Goal: Information Seeking & Learning: Learn about a topic

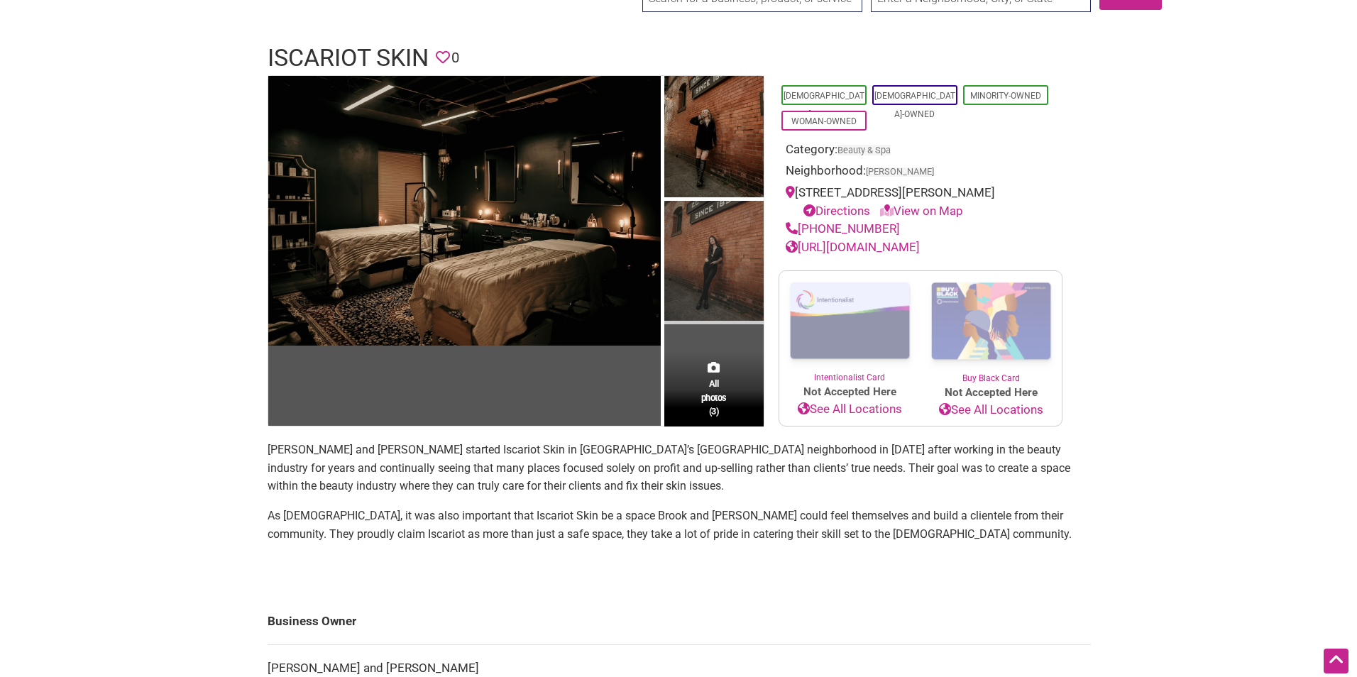
scroll to position [71, 0]
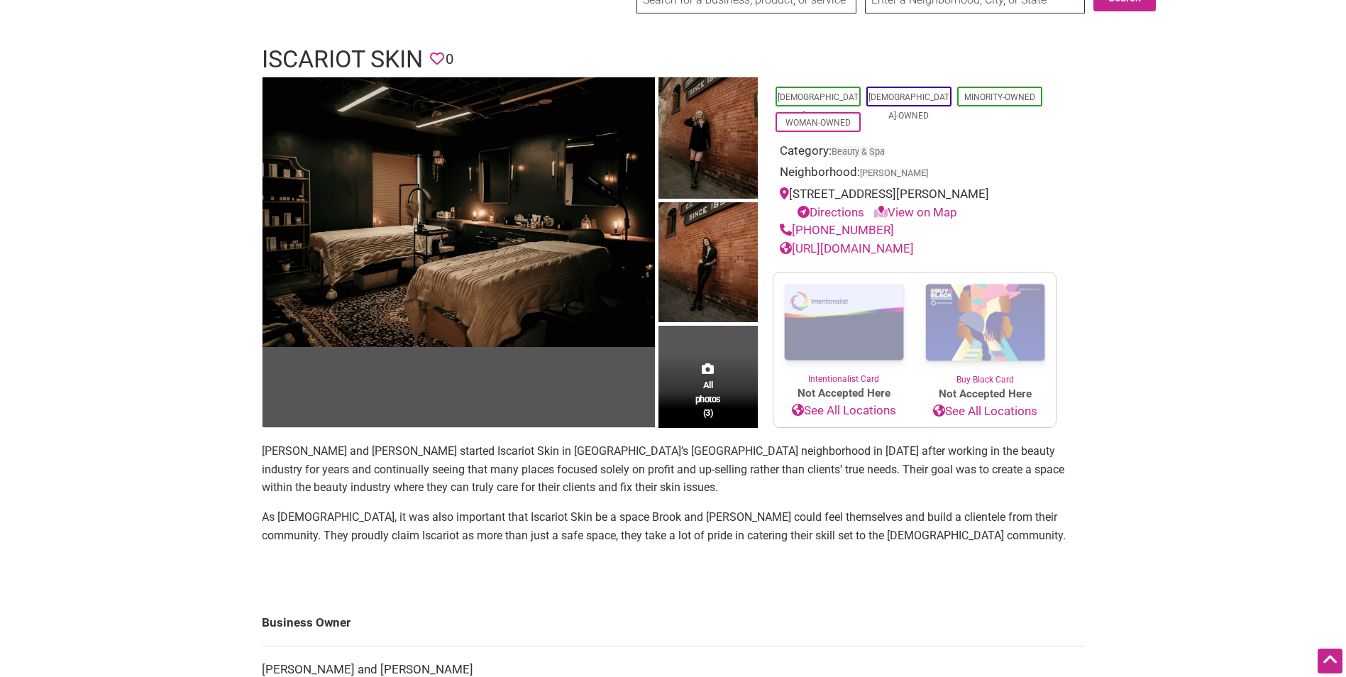
click at [700, 370] on div "All photos (3)" at bounding box center [708, 390] width 99 height 75
click at [703, 399] on span "All photos (3)" at bounding box center [708, 398] width 26 height 40
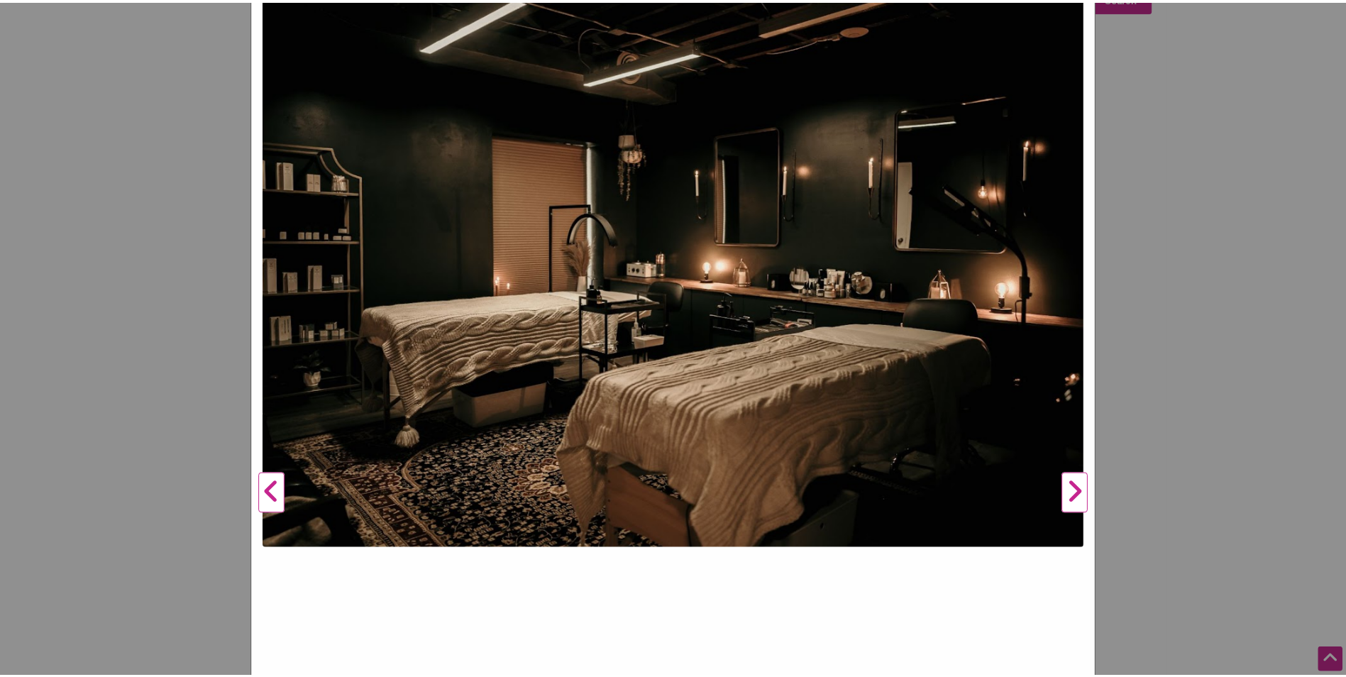
scroll to position [0, 0]
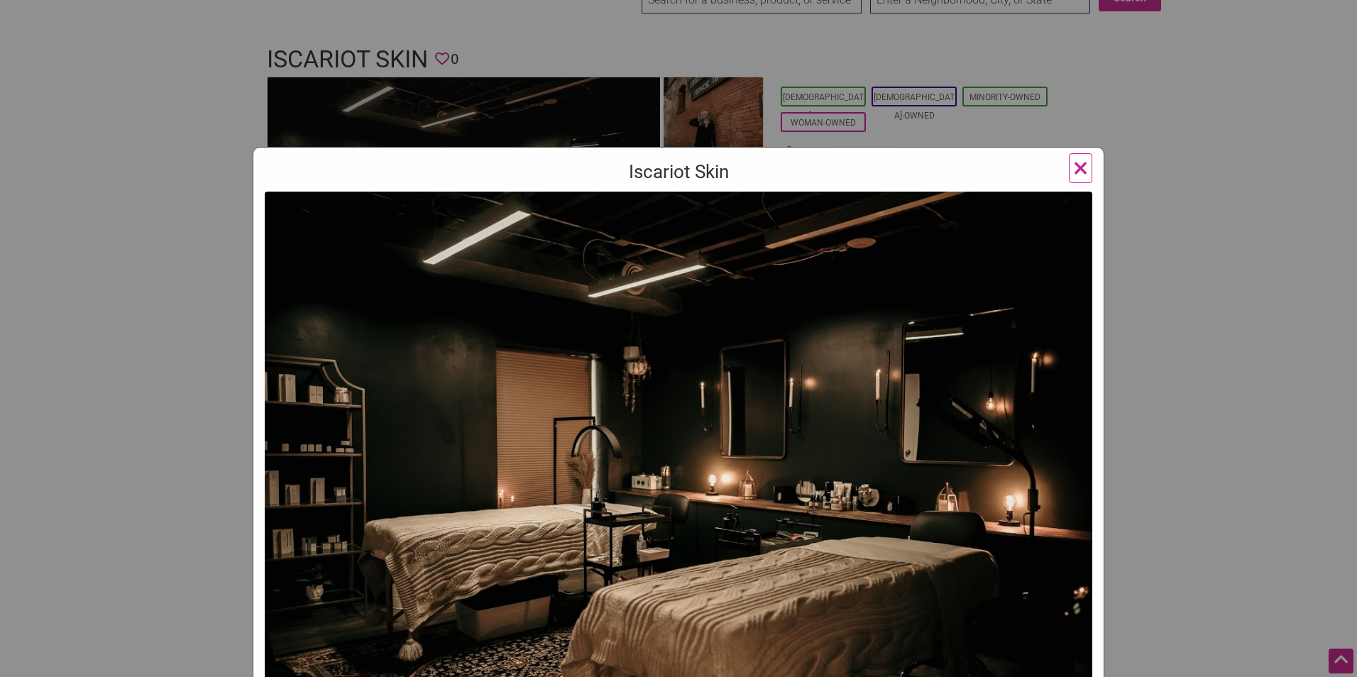
click at [1178, 231] on div "Iscariot Skin Previous Next 1 2 3 ×" at bounding box center [678, 338] width 1357 height 677
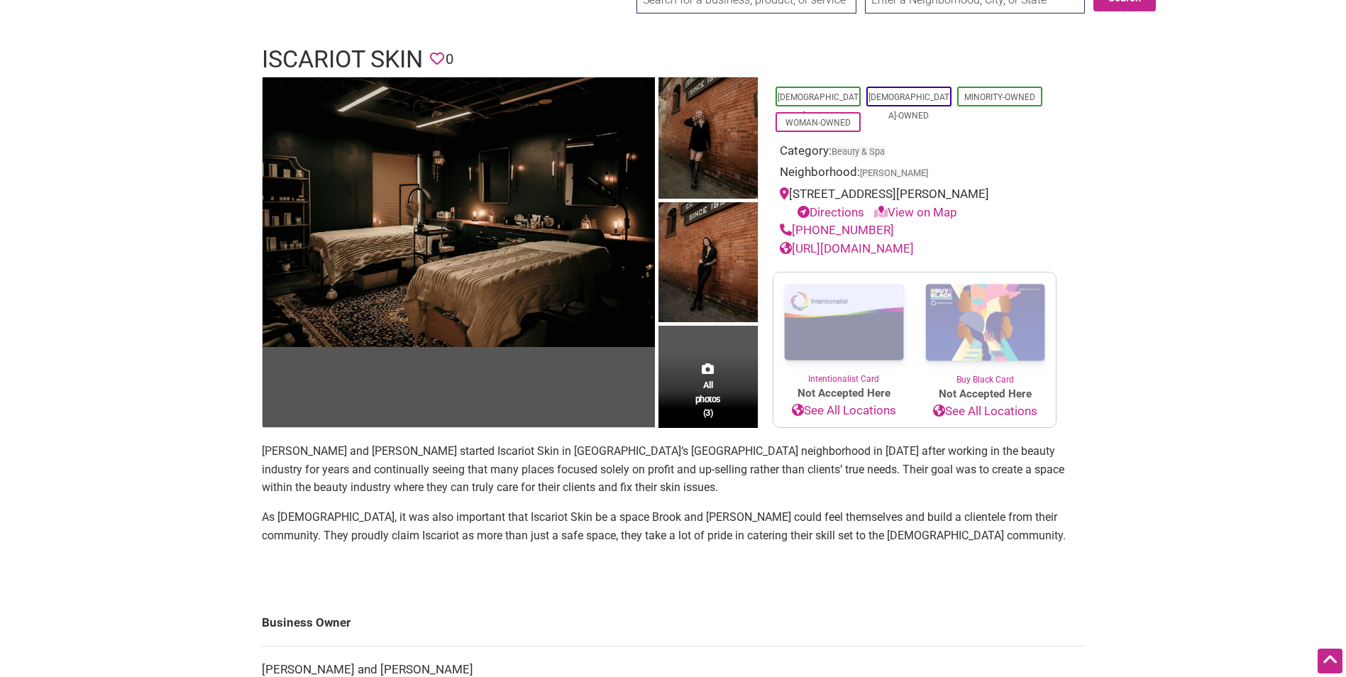
click at [718, 349] on td "All photos (3)" at bounding box center [708, 252] width 99 height 351
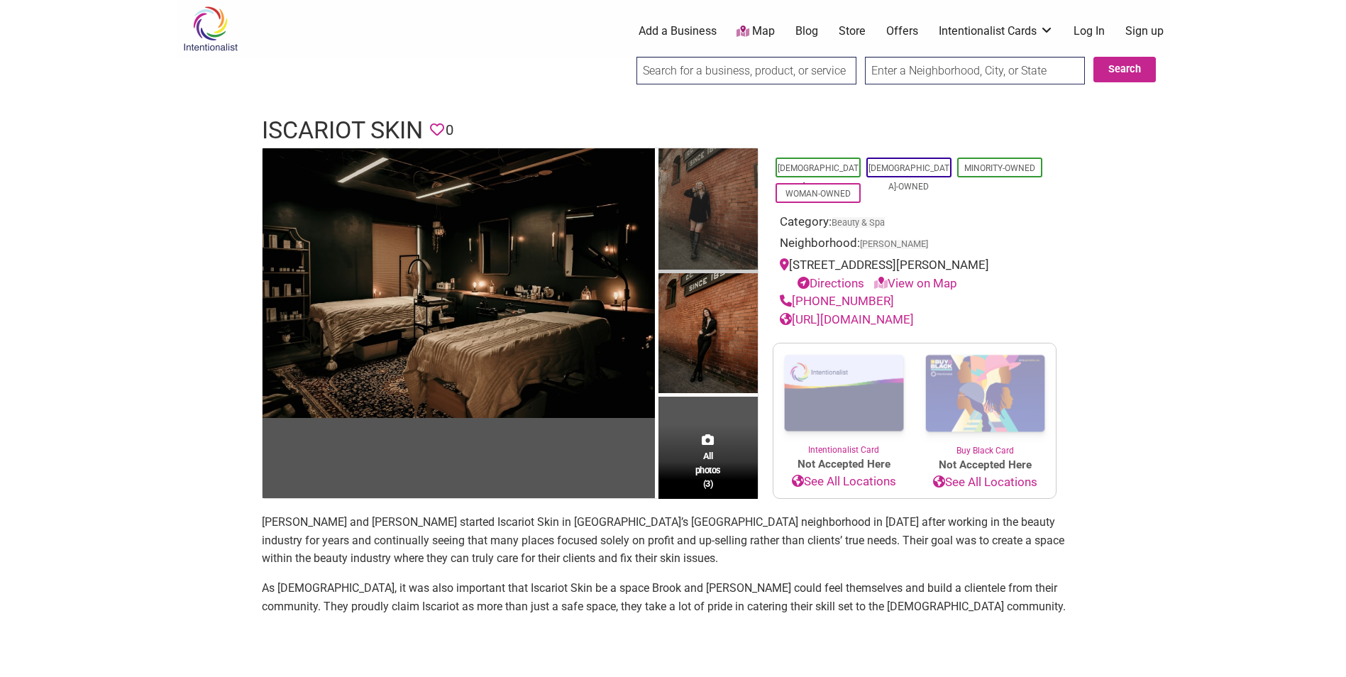
click at [741, 209] on img at bounding box center [708, 211] width 99 height 126
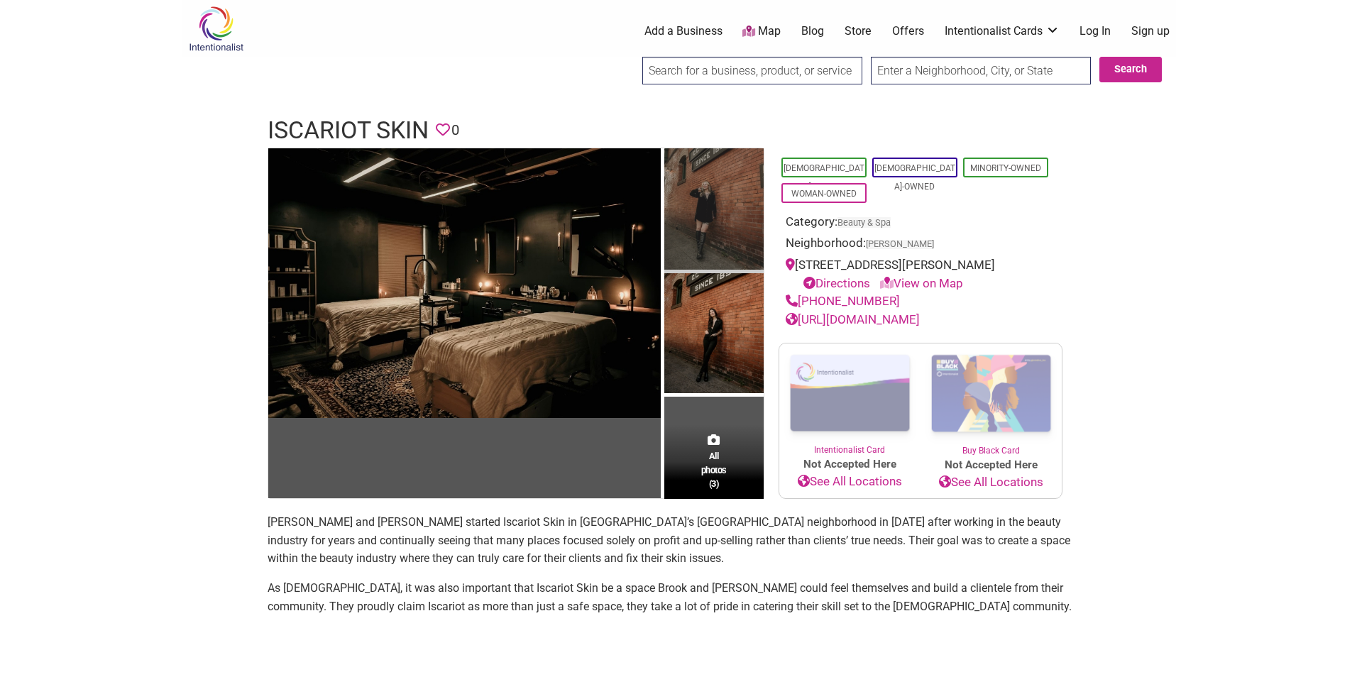
scroll to position [68, 0]
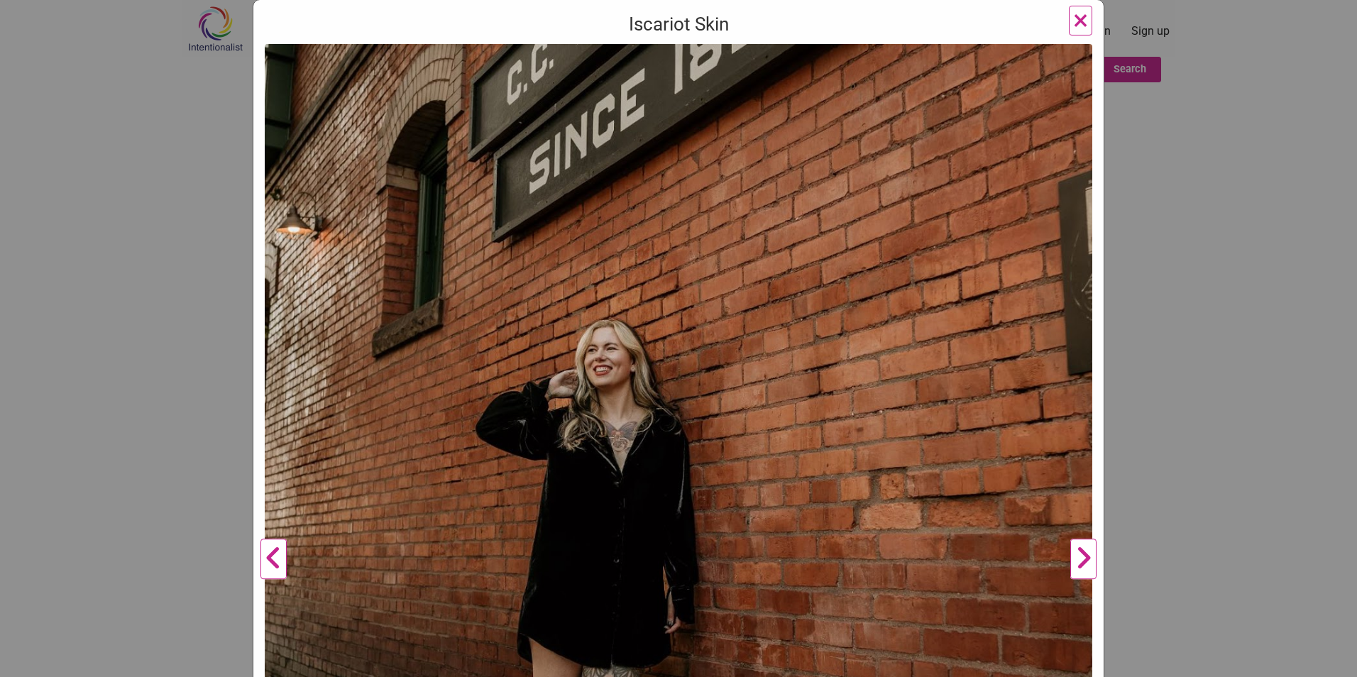
click at [1089, 573] on button "Next" at bounding box center [1083, 559] width 39 height 1030
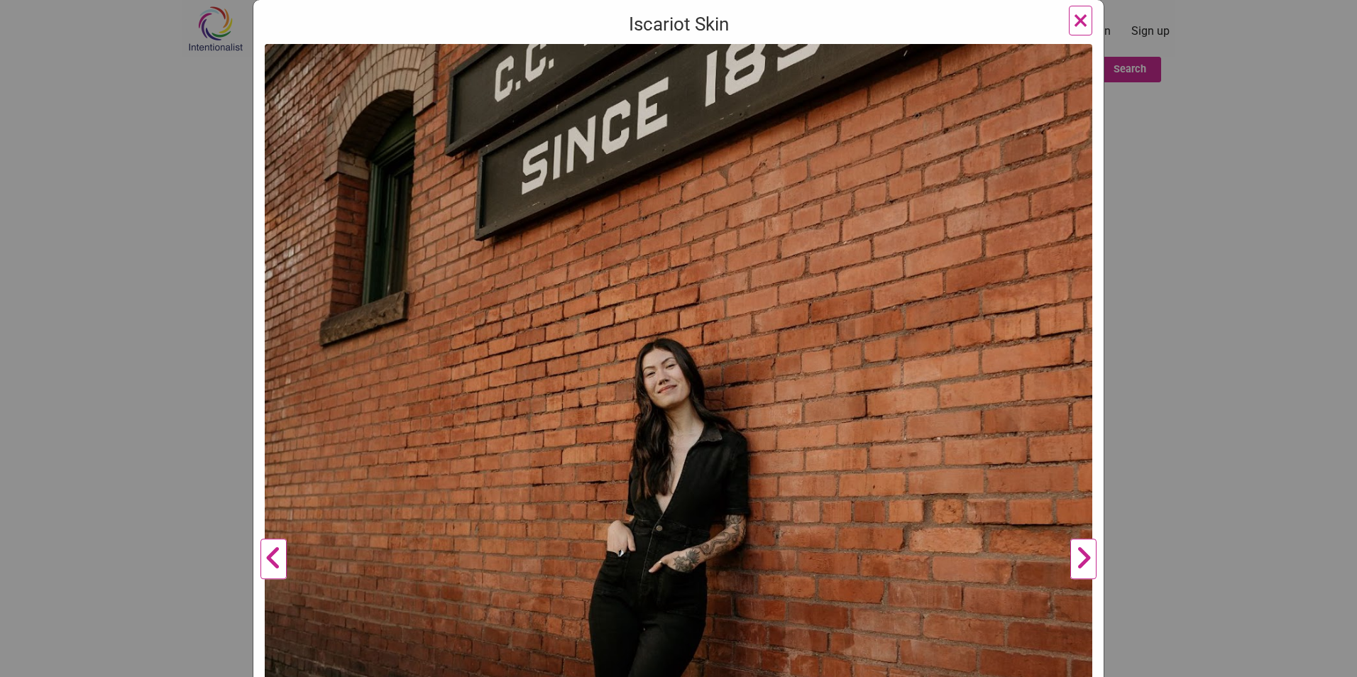
click at [1086, 567] on button "Next" at bounding box center [1083, 559] width 39 height 1030
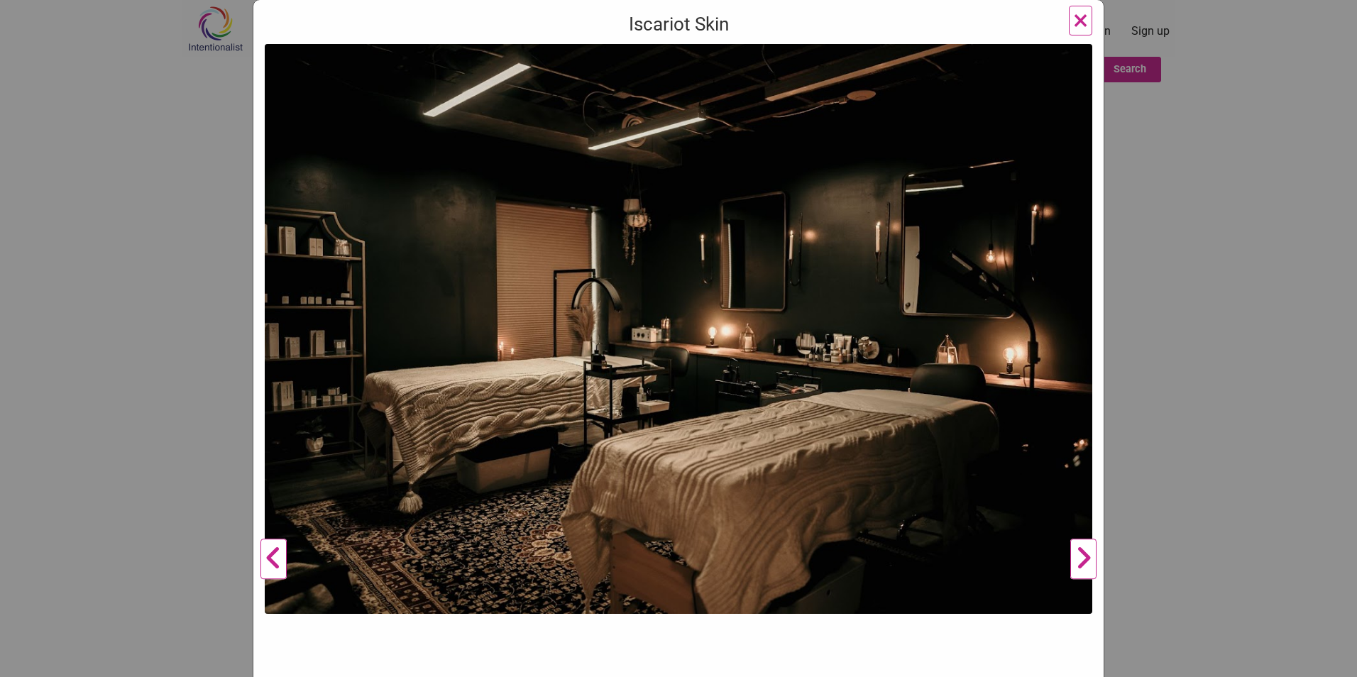
click at [1196, 448] on div "Iscariot Skin Previous Next 1 2 3 ×" at bounding box center [678, 338] width 1357 height 677
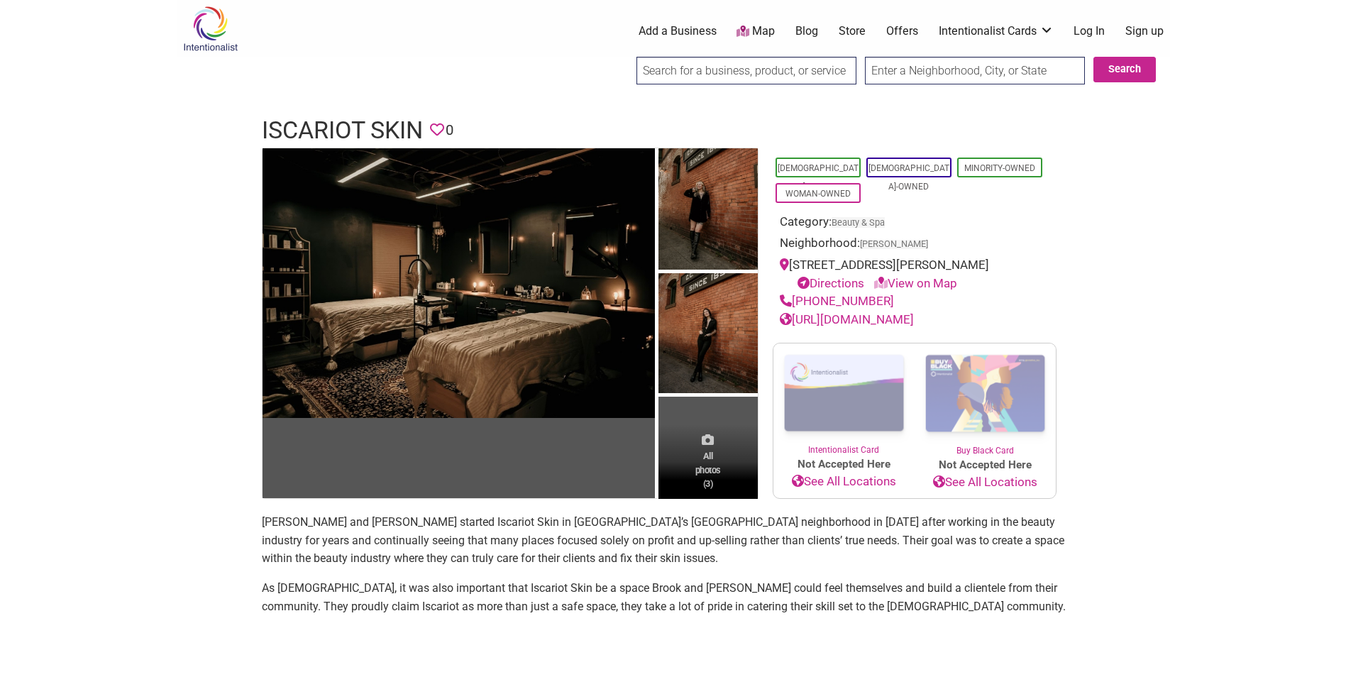
click at [713, 466] on span "All photos (3)" at bounding box center [708, 469] width 26 height 40
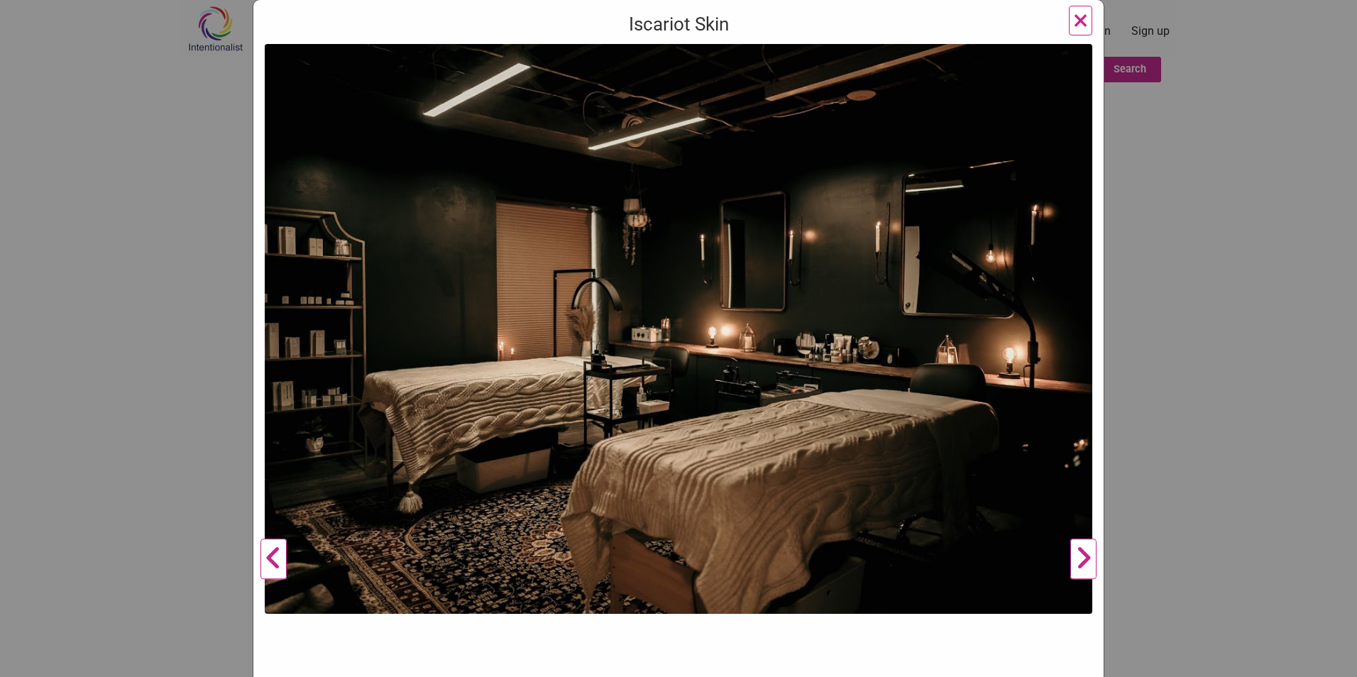
click at [1086, 566] on button "Next" at bounding box center [1083, 559] width 39 height 1030
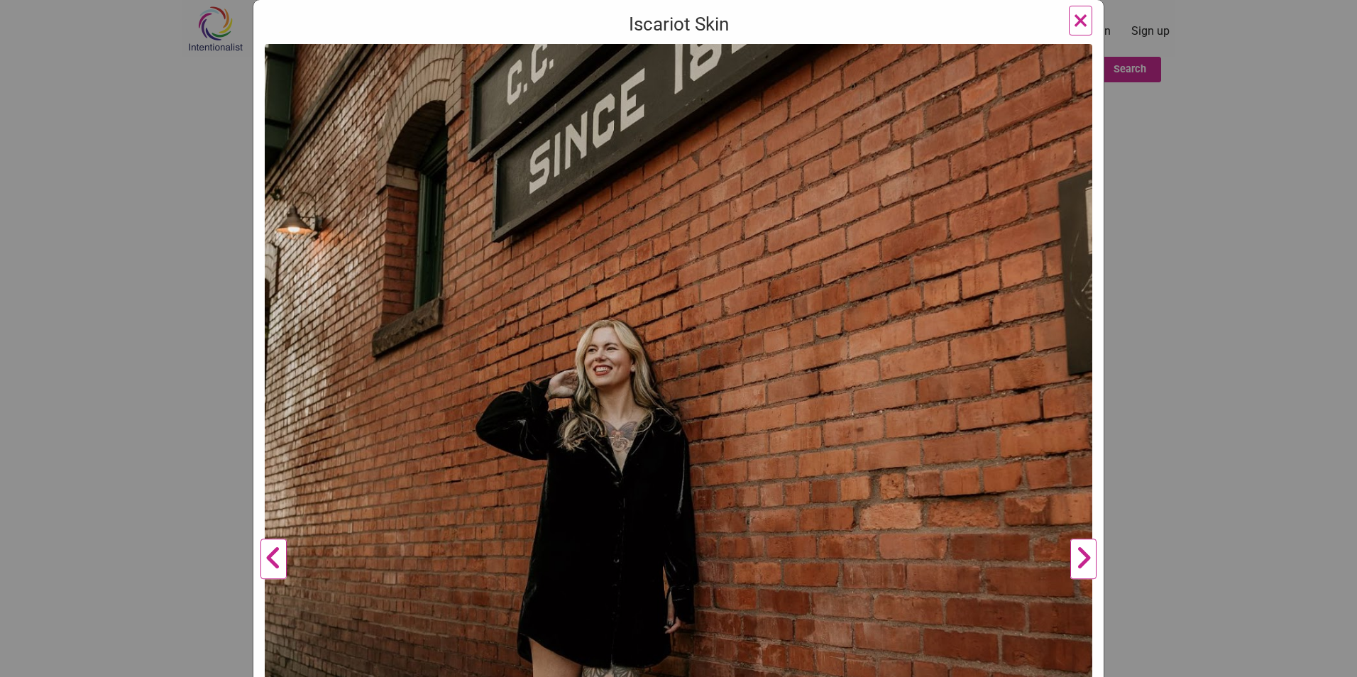
click at [1086, 566] on button "Next" at bounding box center [1083, 559] width 39 height 1030
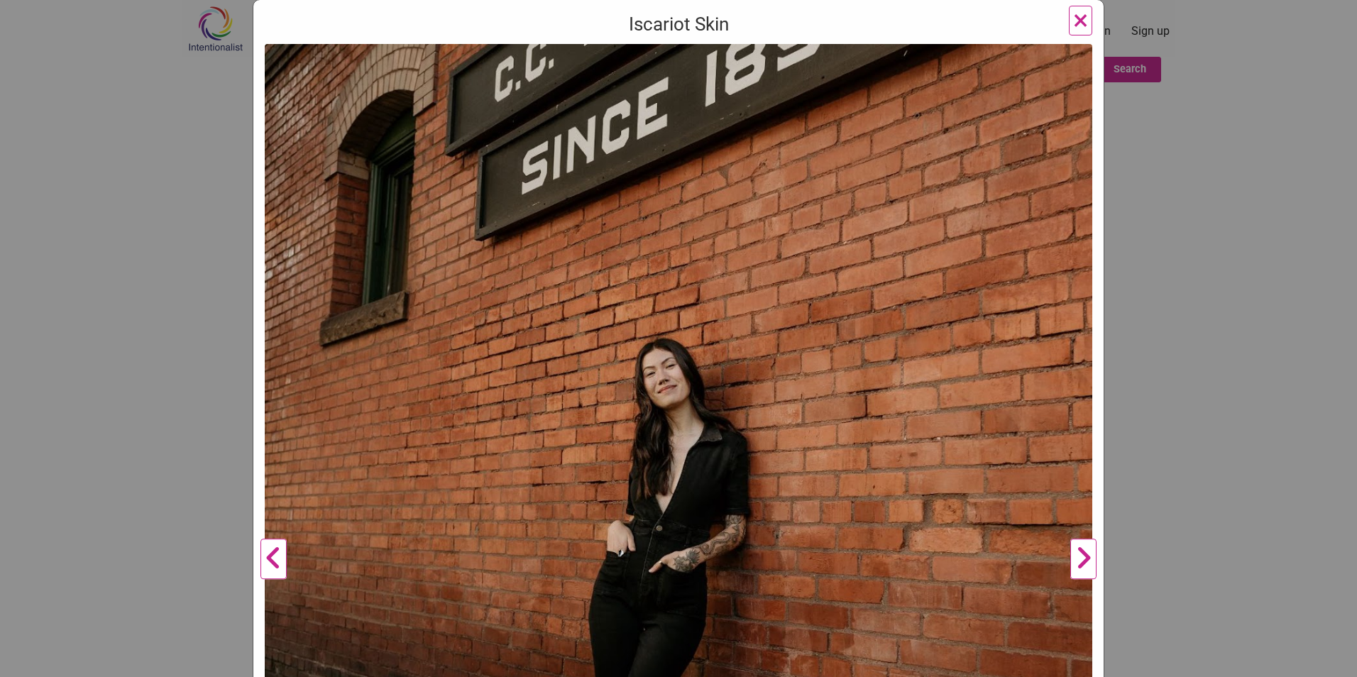
click at [1086, 566] on button "Next" at bounding box center [1083, 559] width 39 height 1030
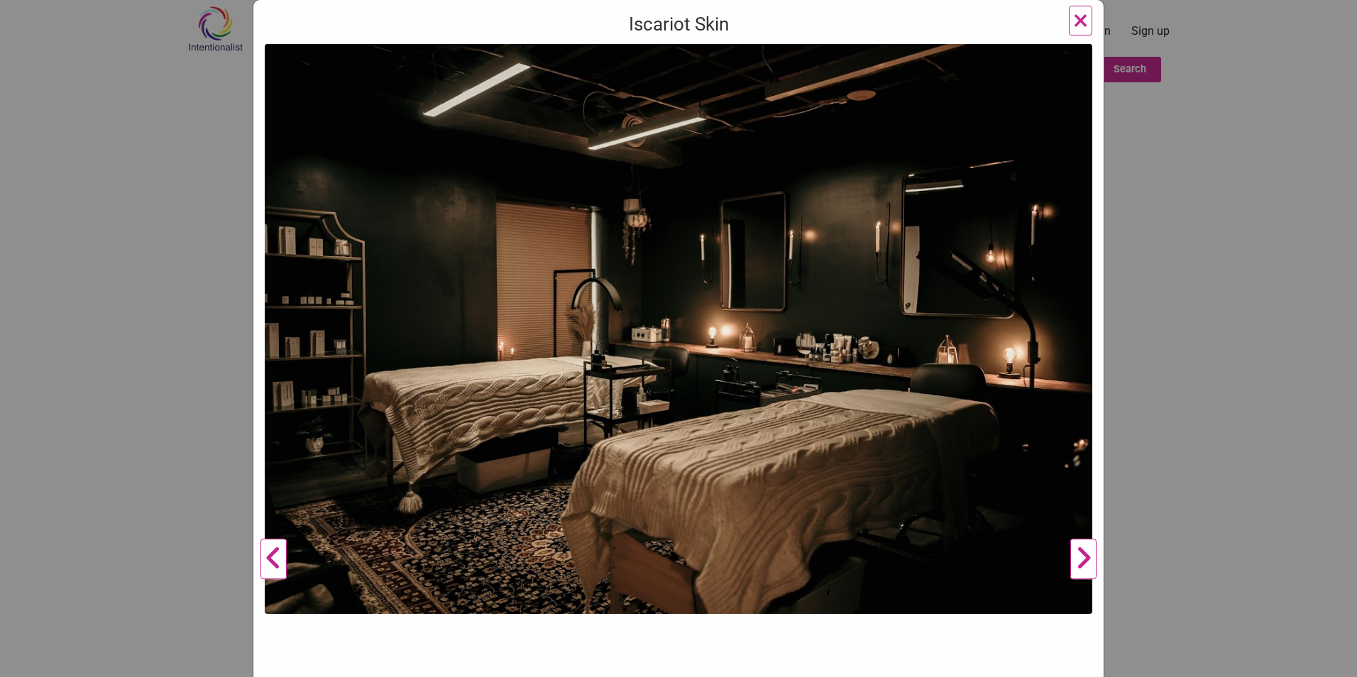
click at [1086, 566] on button "Next" at bounding box center [1083, 559] width 39 height 1030
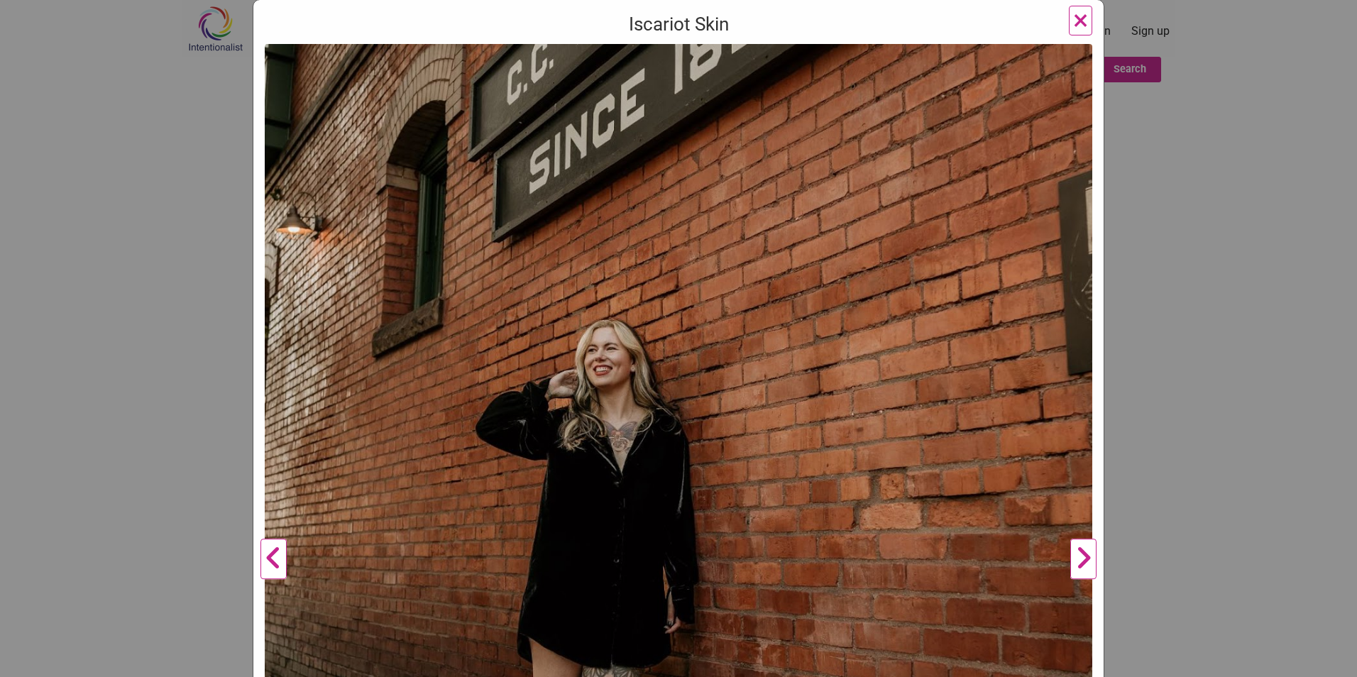
click at [1086, 566] on button "Next" at bounding box center [1083, 559] width 39 height 1030
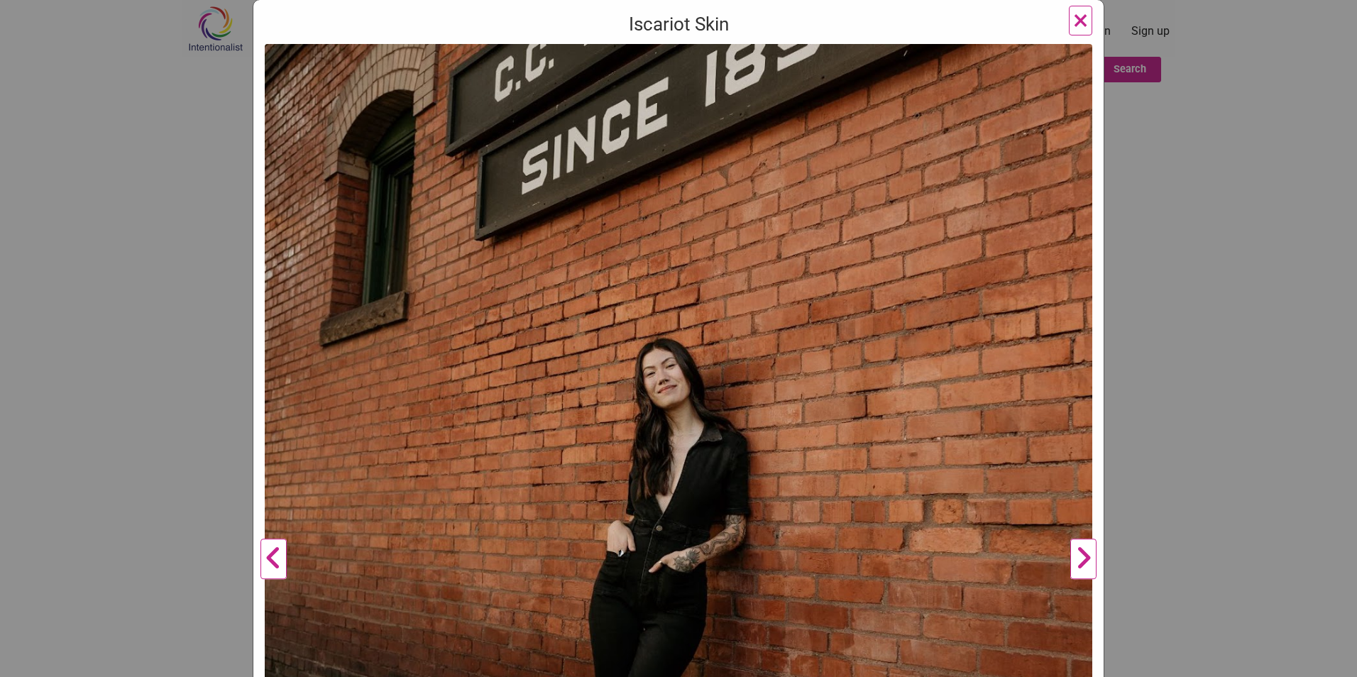
click at [1086, 566] on button "Next" at bounding box center [1083, 559] width 39 height 1030
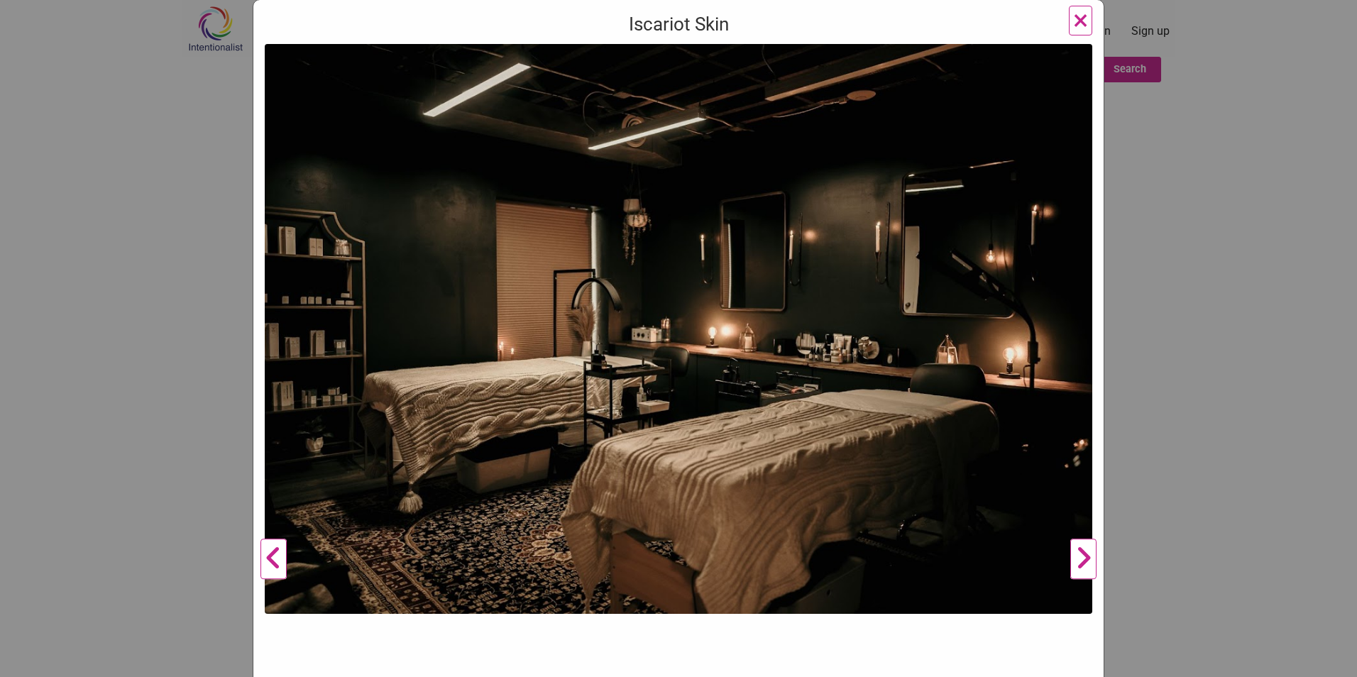
click at [1304, 56] on div "Iscariot Skin Previous Next 1 2 3 ×" at bounding box center [678, 338] width 1357 height 677
